Goal: Information Seeking & Learning: Learn about a topic

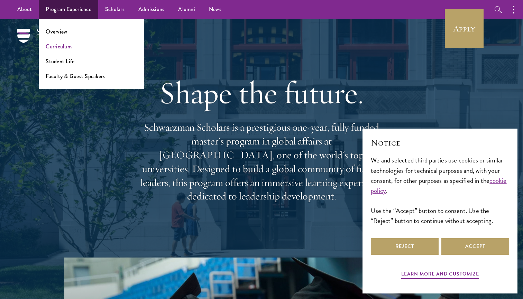
click at [58, 49] on link "Curriculum" at bounding box center [59, 47] width 26 height 8
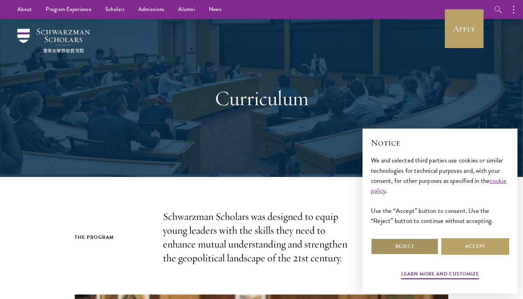
click at [403, 248] on button "Reject" at bounding box center [405, 246] width 68 height 17
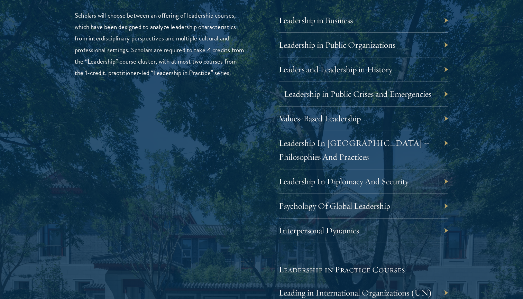
scroll to position [1198, 0]
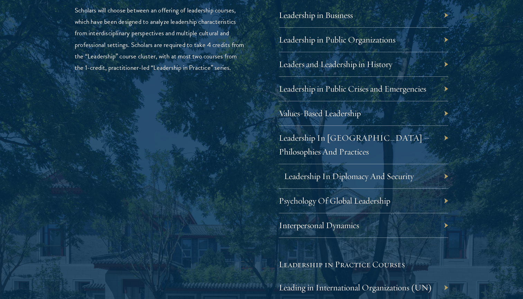
click at [378, 172] on link "Leadership In Diplomacy And Security" at bounding box center [349, 176] width 130 height 11
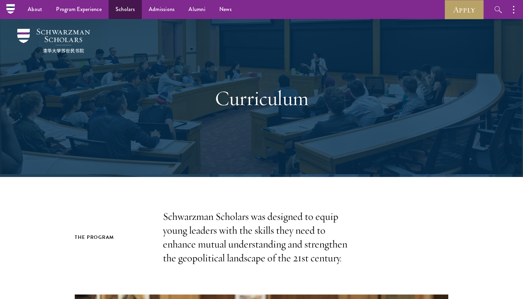
scroll to position [0, 0]
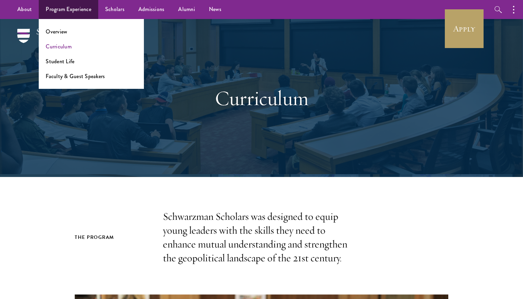
click at [56, 43] on link "Curriculum" at bounding box center [59, 47] width 26 height 8
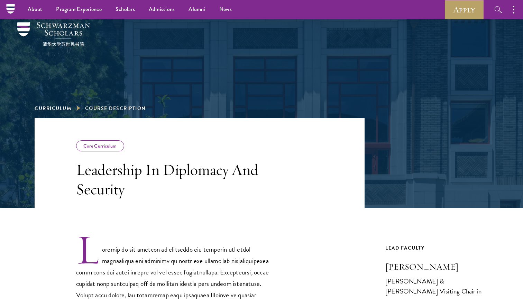
scroll to position [174, 0]
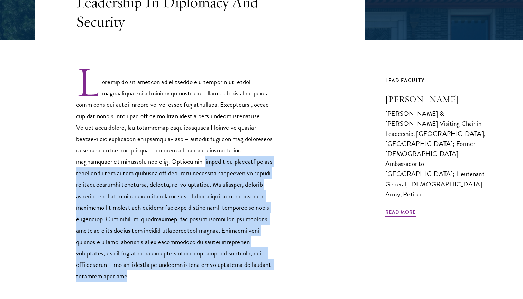
drag, startPoint x: 171, startPoint y: 158, endPoint x: 269, endPoint y: 262, distance: 143.1
click at [269, 262] on p at bounding box center [174, 174] width 197 height 216
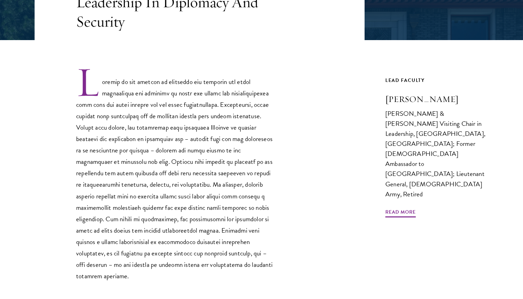
click at [384, 254] on div "Core Curriculum Leadership In Diplomacy And Security Previous Course Next Cours…" at bounding box center [262, 138] width 454 height 376
click at [395, 208] on span "Read More" at bounding box center [400, 213] width 30 height 11
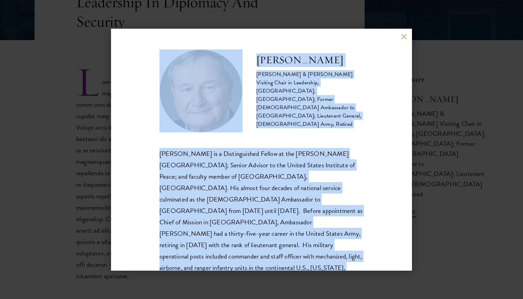
drag, startPoint x: 364, startPoint y: 48, endPoint x: 347, endPoint y: 17, distance: 35.4
click at [347, 17] on div "Karl Eikenberry Johnson & Johnson Visiting Chair in Leadership, Schwarzman Coll…" at bounding box center [261, 149] width 523 height 299
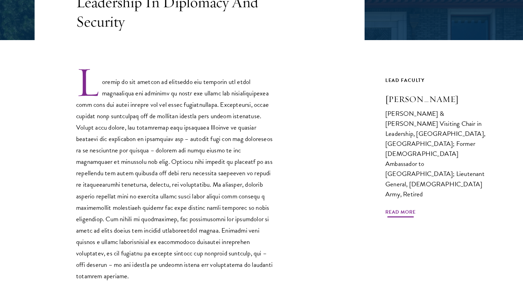
click at [398, 208] on span "Read More" at bounding box center [400, 213] width 30 height 11
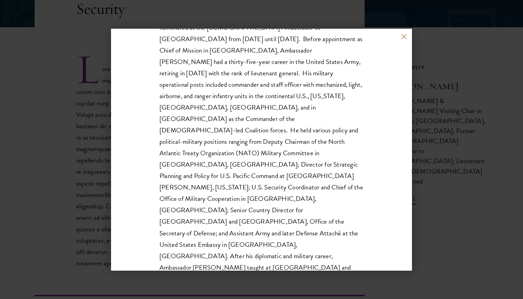
scroll to position [190, 0]
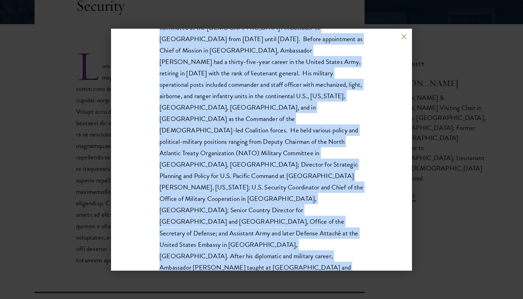
drag, startPoint x: 254, startPoint y: 64, endPoint x: 353, endPoint y: 247, distance: 208.2
click at [353, 247] on div "Karl Eikenberry Johnson & Johnson Visiting Chair in Leadership, Schwarzman Coll…" at bounding box center [261, 110] width 204 height 465
copy div "Karl Eikenberry Johnson & Johnson Visiting Chair in Leadership, Schwarzman Coll…"
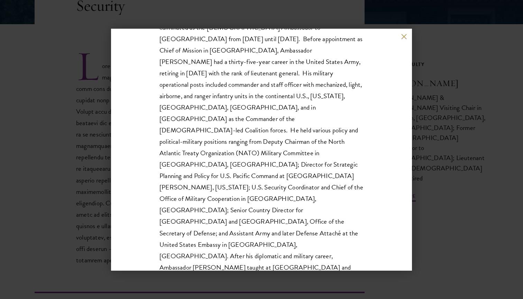
click at [446, 226] on div "Karl Eikenberry Johnson & Johnson Visiting Chair in Leadership, Schwarzman Coll…" at bounding box center [261, 149] width 523 height 299
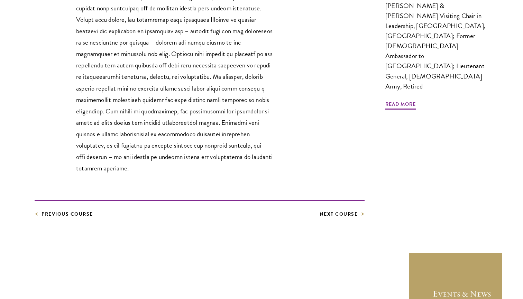
scroll to position [291, 0]
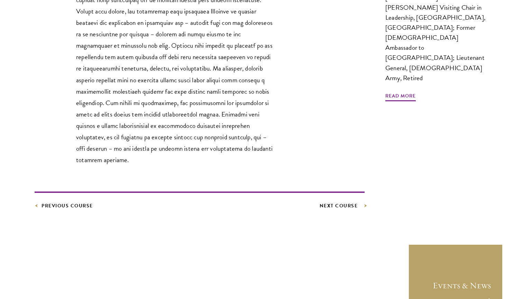
click at [355, 202] on link "Next Course" at bounding box center [342, 206] width 45 height 9
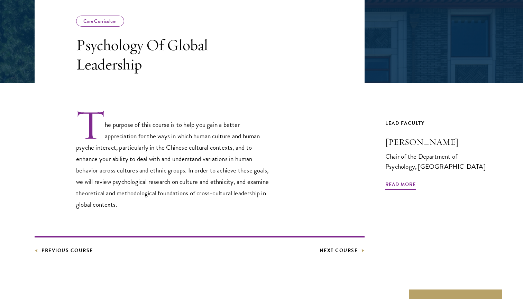
scroll to position [137, 0]
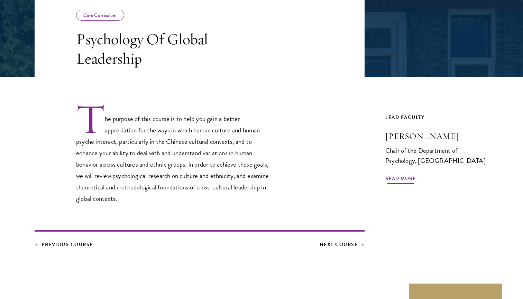
click at [408, 179] on span "Read More" at bounding box center [400, 179] width 30 height 11
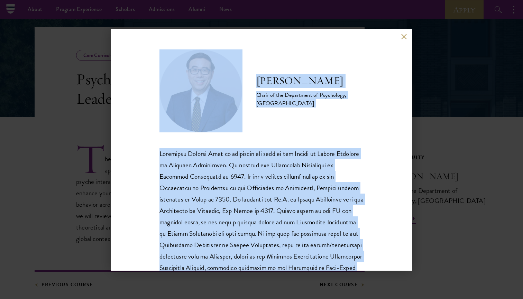
scroll to position [82, 0]
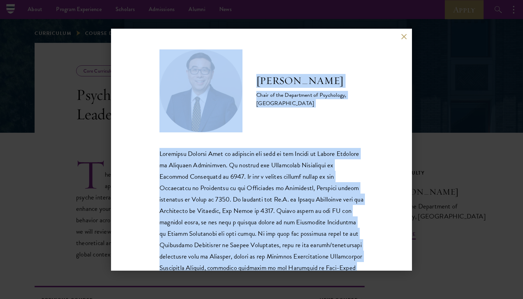
drag, startPoint x: 243, startPoint y: 252, endPoint x: 162, endPoint y: 81, distance: 189.5
click at [162, 81] on div "Peng Kaiping Chair of the Department of Psychology, Tsinghua University" at bounding box center [261, 150] width 301 height 242
copy div "Peng Kaiping Chair of the Department of Psychology, Tsinghua University Profess…"
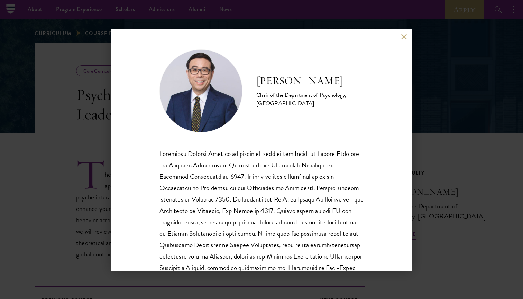
click at [462, 104] on div "Peng Kaiping Chair of the Department of Psychology, Tsinghua University" at bounding box center [261, 149] width 523 height 299
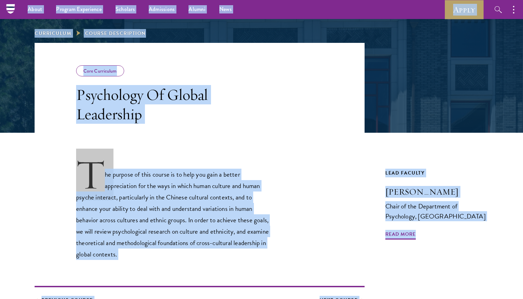
click at [335, 122] on header "Core Curriculum Psychology Of Global Leadership" at bounding box center [200, 88] width 330 height 90
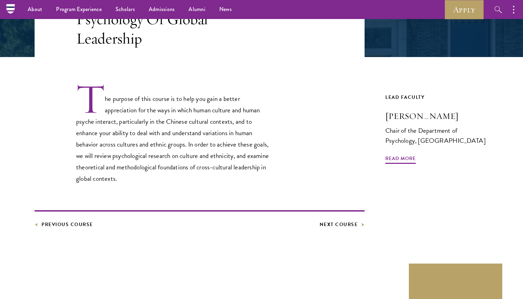
scroll to position [173, 0]
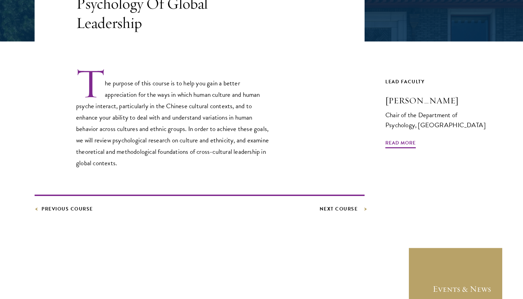
click at [340, 210] on link "Next Course" at bounding box center [342, 209] width 45 height 9
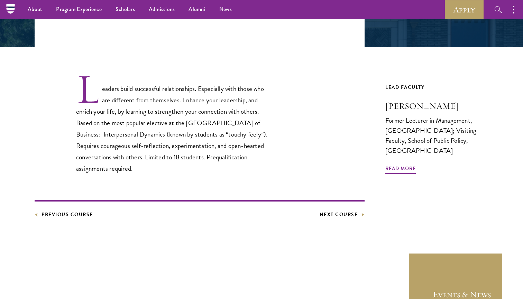
scroll to position [154, 0]
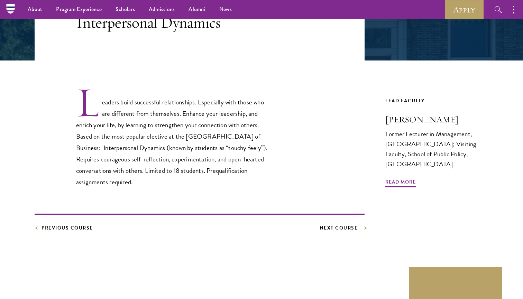
click at [338, 226] on link "Next Course" at bounding box center [342, 228] width 45 height 9
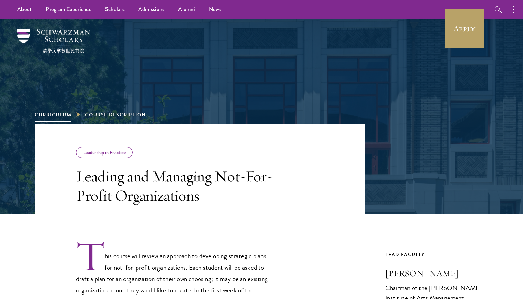
click at [45, 115] on link "Curriculum" at bounding box center [53, 114] width 37 height 7
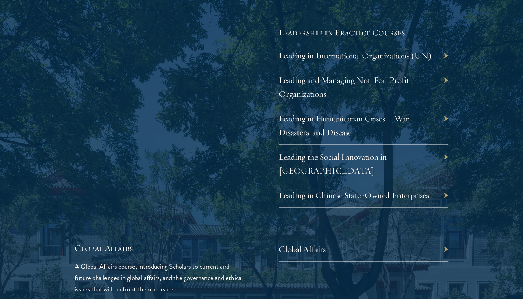
scroll to position [1531, 0]
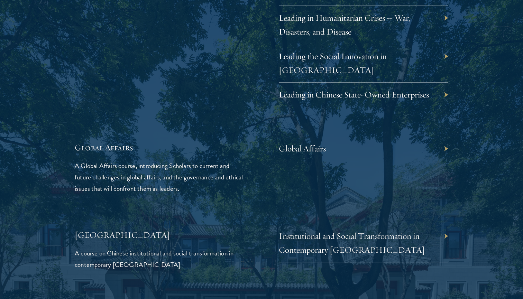
click at [446, 137] on div "Global Affairs" at bounding box center [363, 149] width 169 height 25
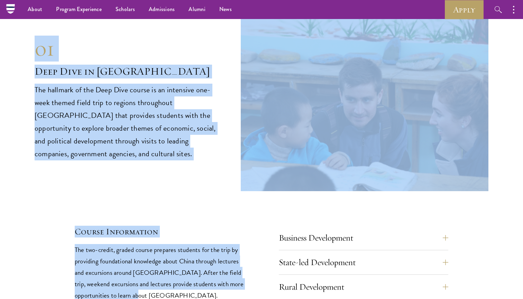
scroll to position [2794, 0]
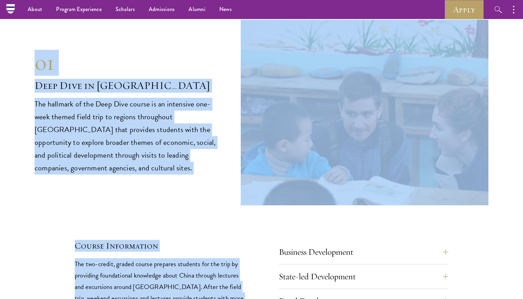
drag, startPoint x: 153, startPoint y: 236, endPoint x: 28, endPoint y: 37, distance: 235.0
copy div "01 Deep Dive in China The hallmark of the Deep Dive course is an intensive one-…"
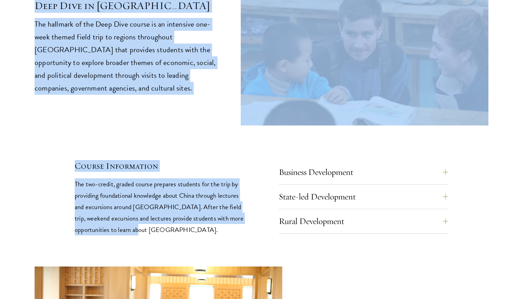
scroll to position [2875, 0]
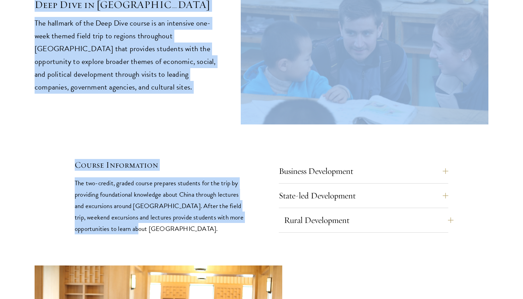
click at [429, 212] on button "Rural Development" at bounding box center [368, 220] width 169 height 17
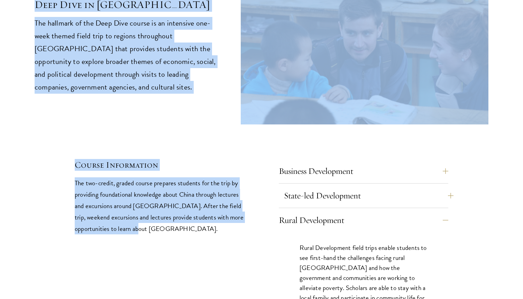
click at [417, 187] on button "State-led Development" at bounding box center [368, 195] width 169 height 17
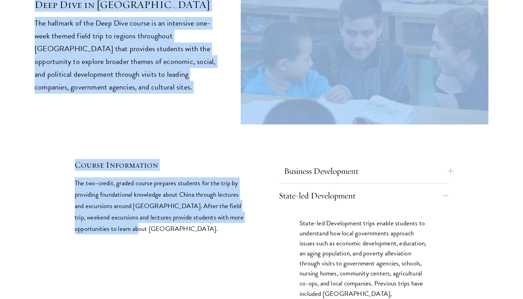
click at [415, 163] on button "Business Development" at bounding box center [368, 171] width 169 height 17
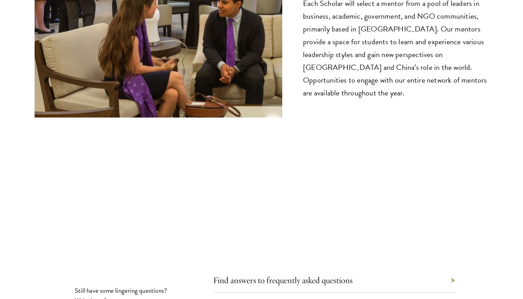
scroll to position [3888, 0]
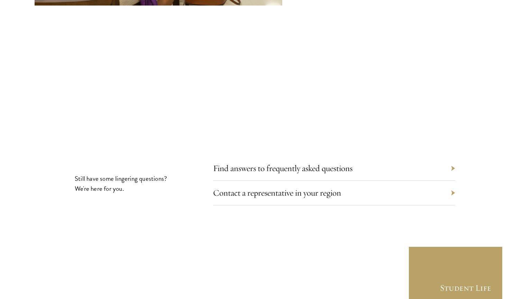
click at [403, 156] on div "Find answers to frequently asked questions" at bounding box center [334, 168] width 242 height 25
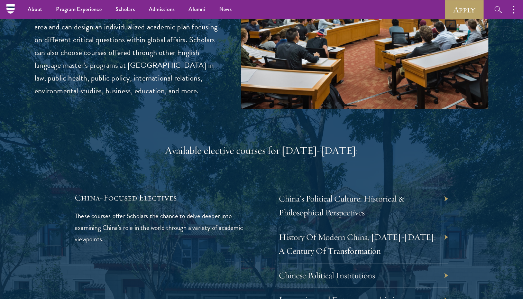
scroll to position [1802, 0]
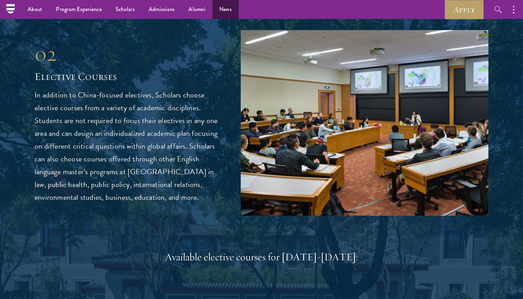
click at [223, 8] on link "News" at bounding box center [225, 9] width 26 height 19
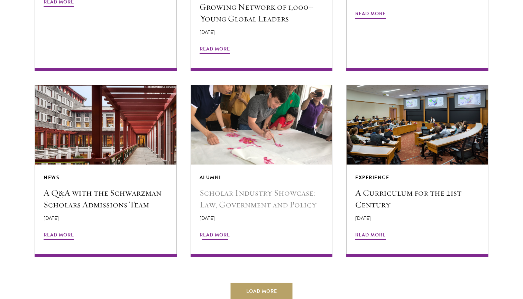
scroll to position [1235, 0]
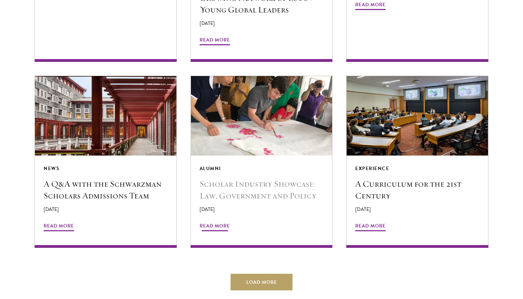
click at [263, 205] on div "Alumni Scholar Industry Showcase: Law, Government and Policy [DATE] Read More" at bounding box center [261, 202] width 141 height 92
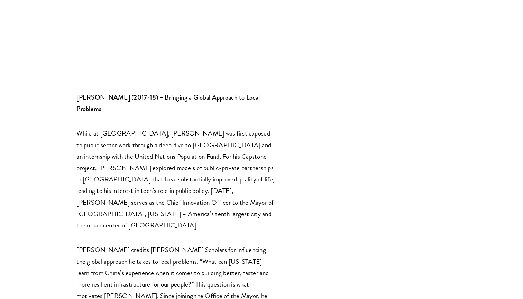
scroll to position [943, 0]
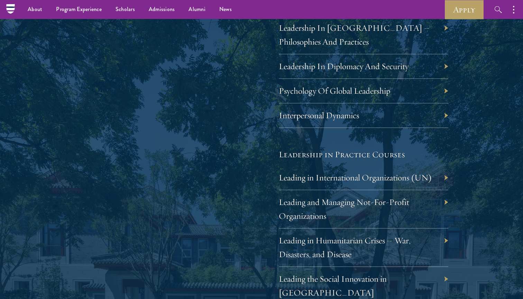
scroll to position [1307, 0]
click at [388, 90] on link "Psychology Of Global Leadership" at bounding box center [339, 91] width 111 height 11
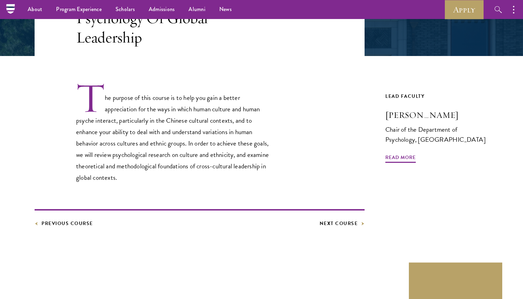
scroll to position [154, 0]
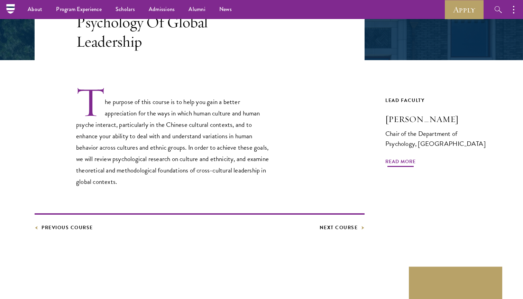
click at [399, 165] on span "Read More" at bounding box center [400, 162] width 30 height 11
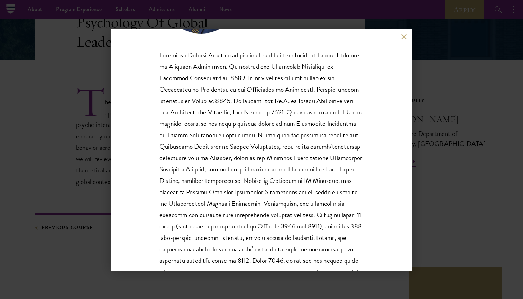
scroll to position [101, 0]
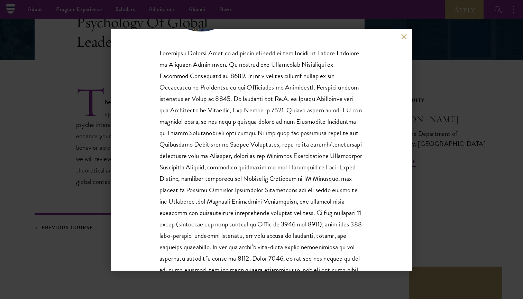
click at [462, 157] on div "Peng Kaiping Chair of the Department of Psychology, Tsinghua University" at bounding box center [261, 149] width 523 height 299
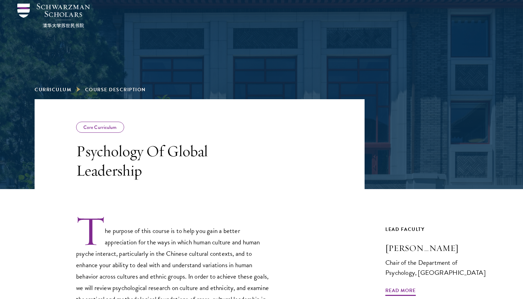
scroll to position [224, 0]
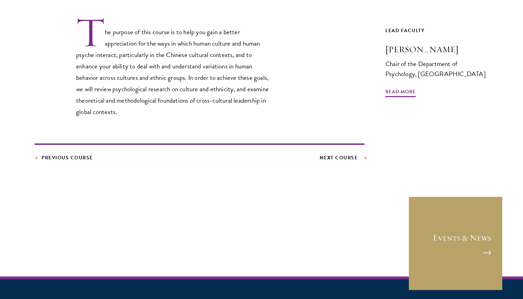
click at [334, 156] on link "Next Course" at bounding box center [342, 158] width 45 height 9
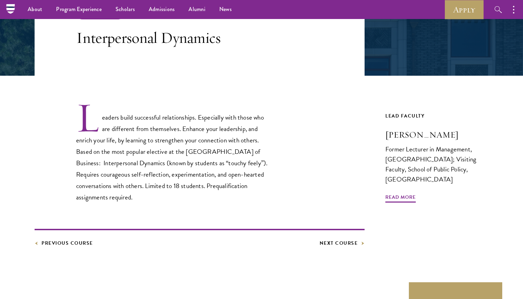
scroll to position [139, 0]
click at [80, 242] on link "Previous Course" at bounding box center [64, 243] width 58 height 9
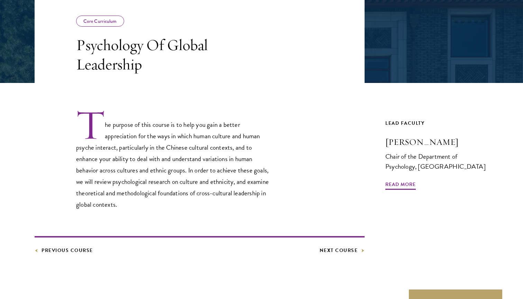
scroll to position [133, 0]
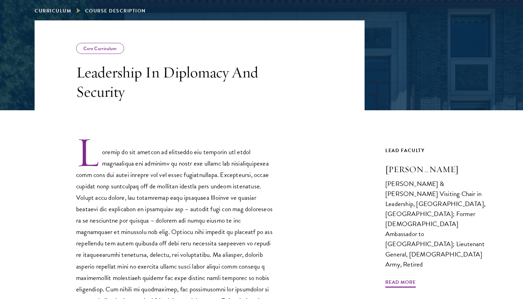
scroll to position [273, 0]
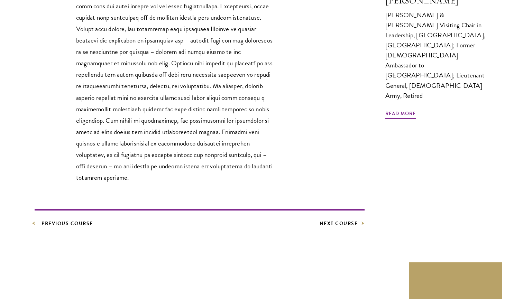
click at [61, 219] on link "Previous Course" at bounding box center [64, 223] width 58 height 9
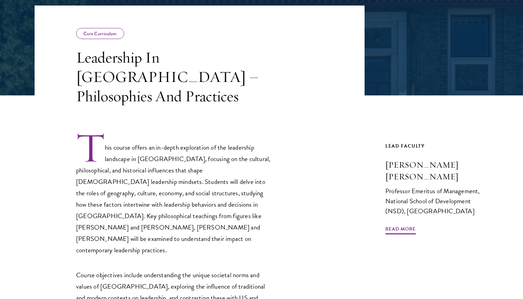
scroll to position [129, 0]
